Goal: Information Seeking & Learning: Learn about a topic

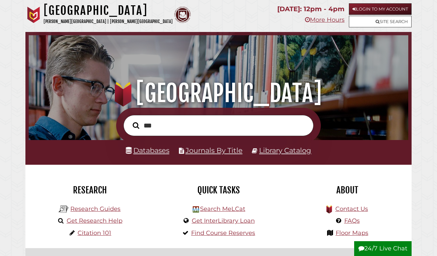
type input "***"
click at [136, 125] on button "Search" at bounding box center [135, 125] width 13 height 10
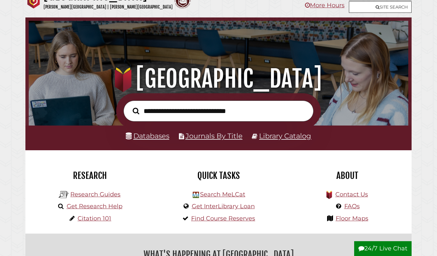
scroll to position [16, 0]
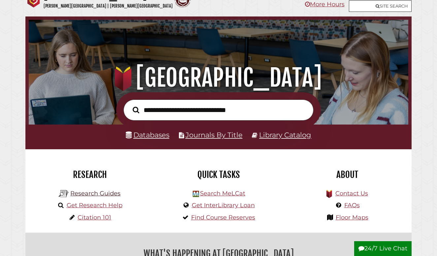
click at [94, 195] on link "Research Guides" at bounding box center [95, 193] width 50 height 7
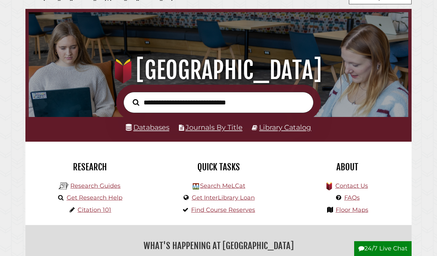
scroll to position [24, 0]
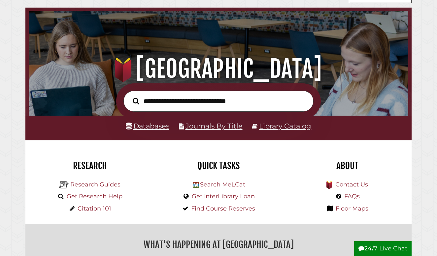
click at [269, 125] on link "Library Catalog" at bounding box center [285, 126] width 52 height 9
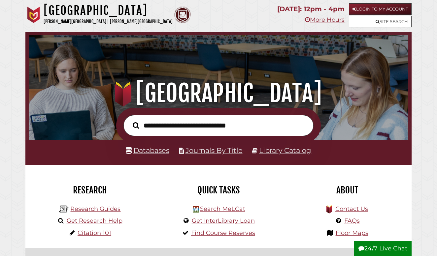
scroll to position [0, 0]
click at [249, 116] on input "text" at bounding box center [218, 125] width 190 height 21
click at [136, 125] on button "Search" at bounding box center [135, 125] width 13 height 10
type input "*"
type input "***"
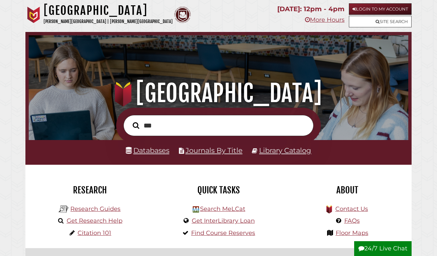
click at [136, 125] on button "Search" at bounding box center [135, 125] width 13 height 10
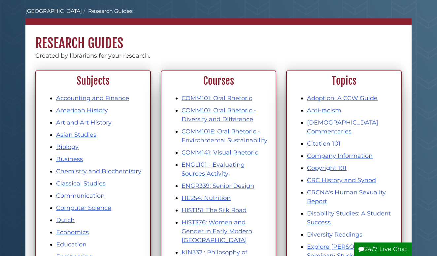
scroll to position [28, 0]
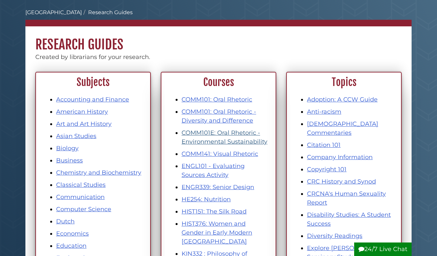
click at [216, 141] on link "COMM101E: Oral Rhetoric - Environmental Sustainability" at bounding box center [224, 137] width 86 height 16
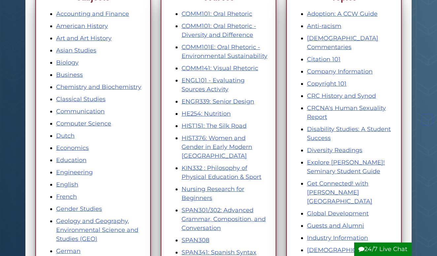
scroll to position [119, 0]
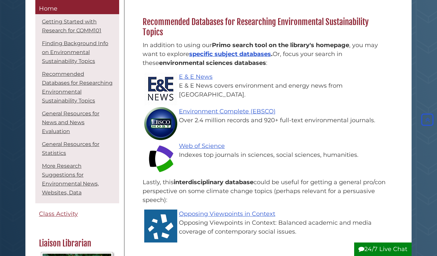
scroll to position [244, 0]
